Goal: Book appointment/travel/reservation

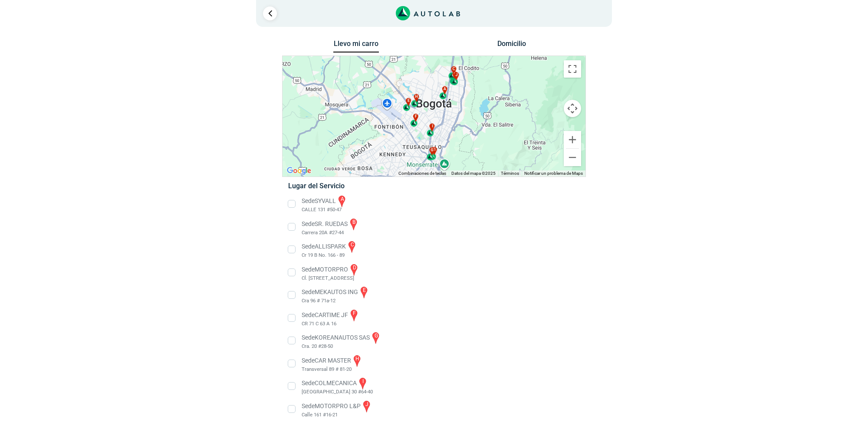
click at [293, 386] on li "Sede COLMECANICA i [GEOGRAPHIC_DATA] 30 #64-40" at bounding box center [434, 387] width 304 height 20
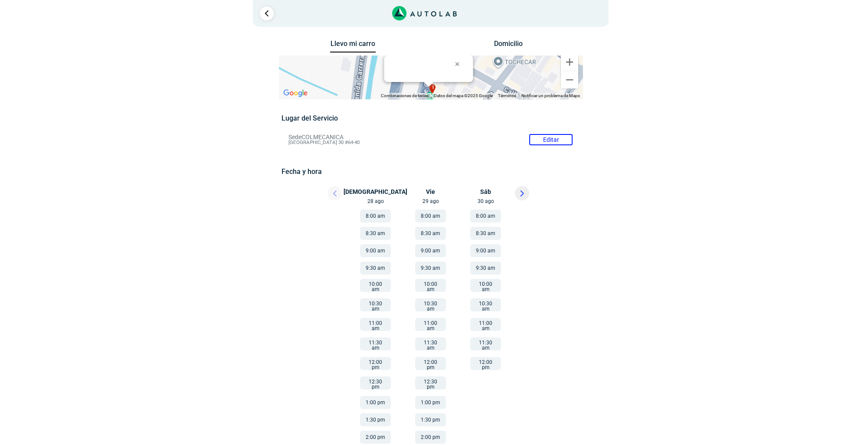
click at [328, 192] on div at bounding box center [327, 195] width 52 height 19
click at [331, 192] on div at bounding box center [327, 195] width 52 height 19
click at [275, 13] on div "1" at bounding box center [431, 13] width 356 height 27
click at [271, 13] on link "Ir al paso anterior" at bounding box center [267, 14] width 14 height 14
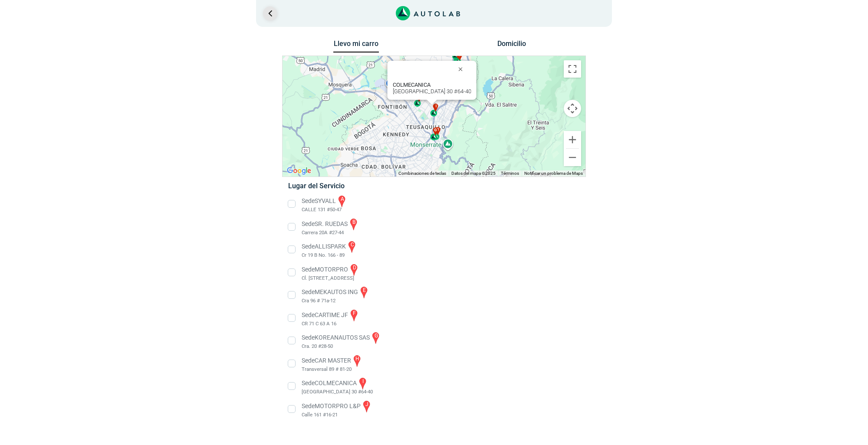
click at [266, 18] on link "Ir al paso anterior" at bounding box center [270, 14] width 14 height 14
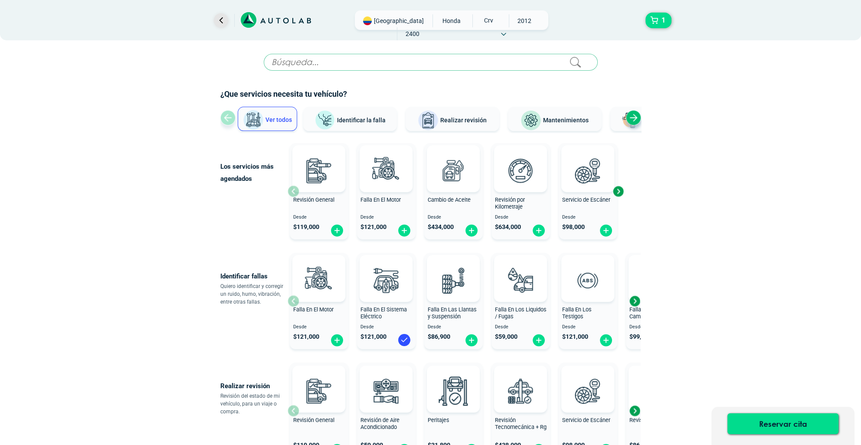
click at [220, 20] on link "Ir al paso anterior" at bounding box center [221, 20] width 14 height 14
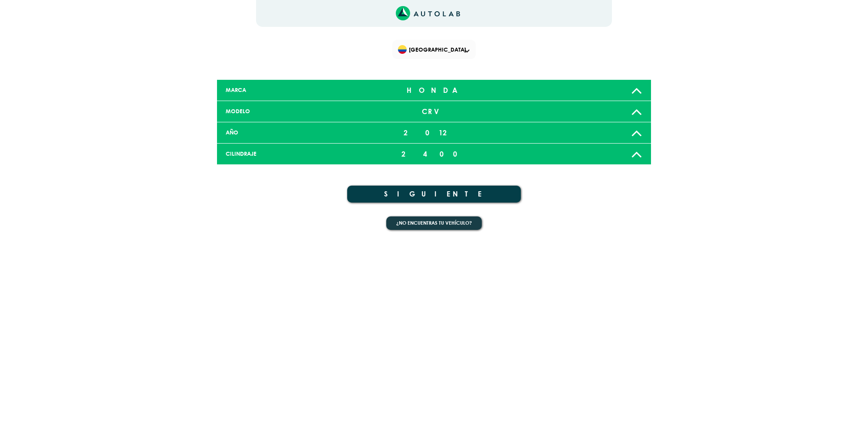
click at [429, 17] on icon "Link al sitio de autolab" at bounding box center [428, 13] width 65 height 15
